Goal: Check status: Check status

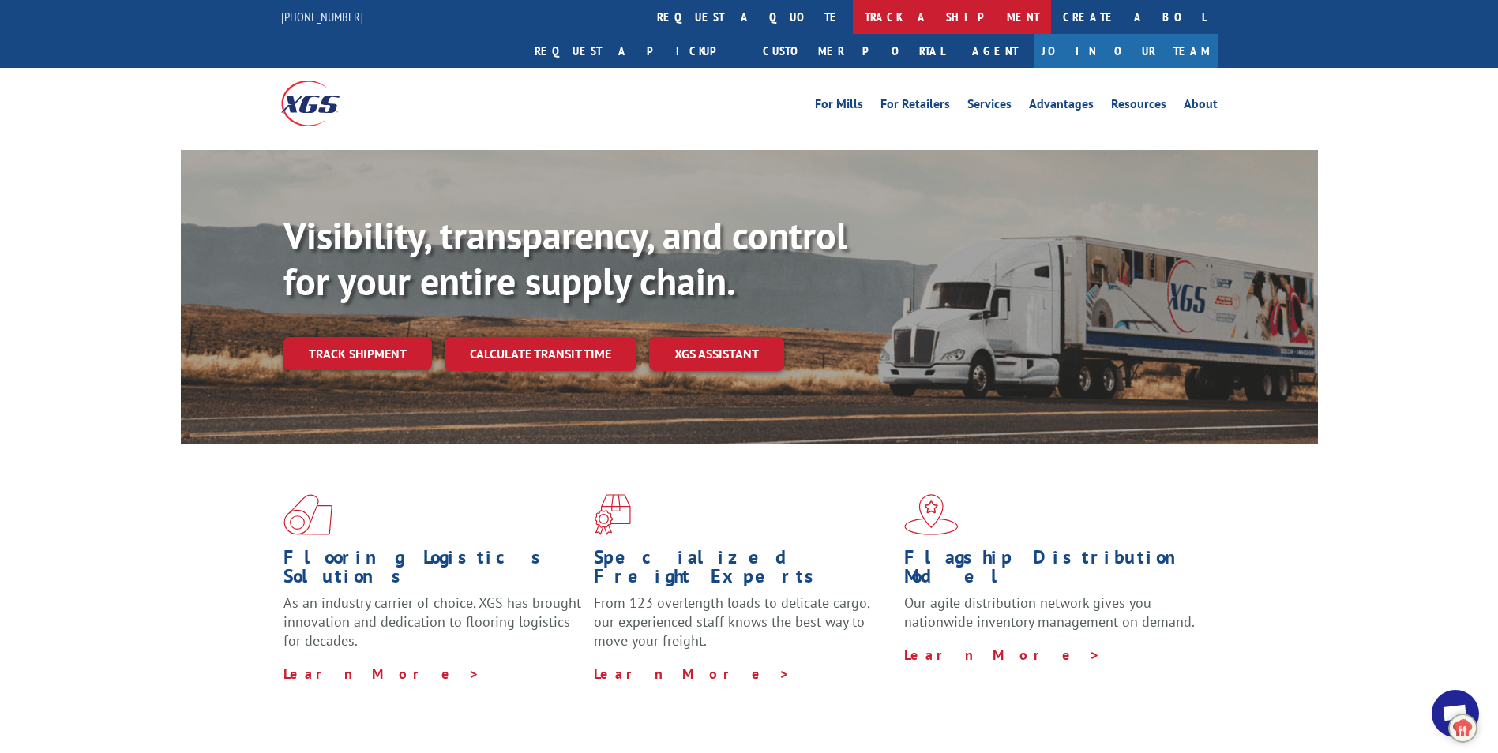
click at [853, 15] on link "track a shipment" at bounding box center [952, 17] width 198 height 34
click at [853, 23] on link "track a shipment" at bounding box center [952, 17] width 198 height 34
